Goal: Navigation & Orientation: Find specific page/section

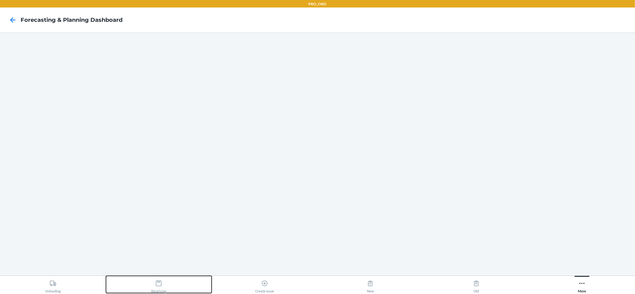
click at [155, 287] on div "Receiving" at bounding box center [158, 286] width 15 height 16
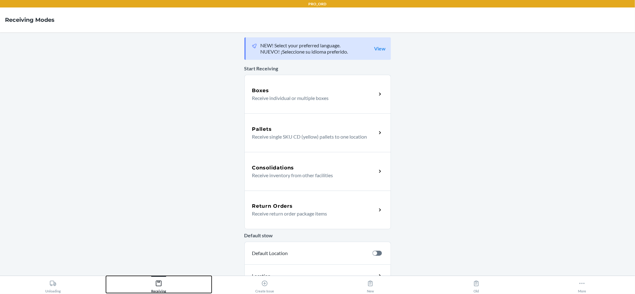
scroll to position [102, 0]
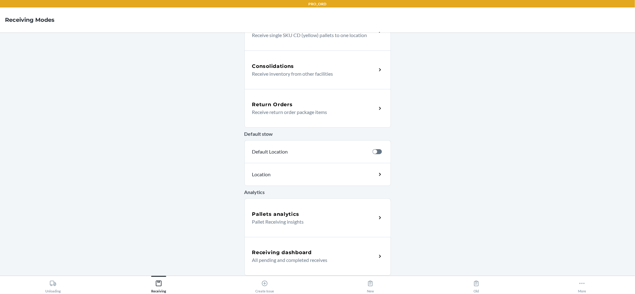
click at [310, 246] on div "Receiving dashboard All pending and completed receives" at bounding box center [317, 256] width 146 height 39
